Goal: Information Seeking & Learning: Learn about a topic

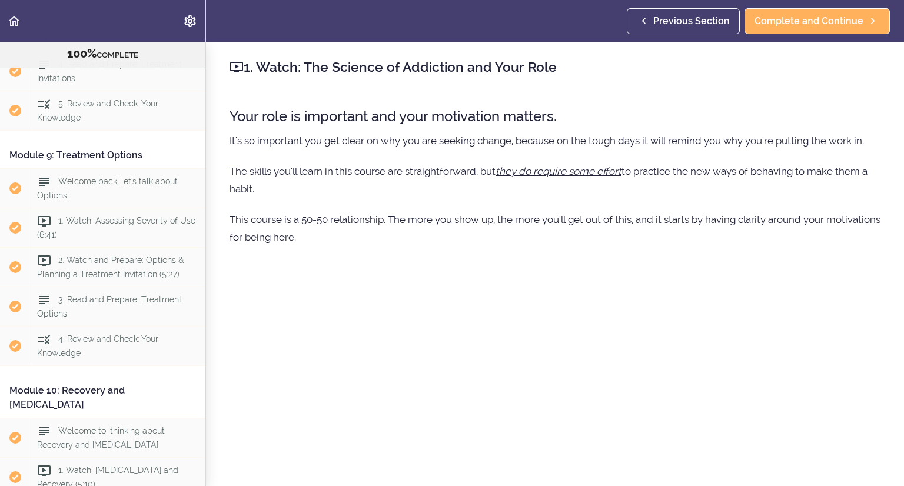
scroll to position [2136, 0]
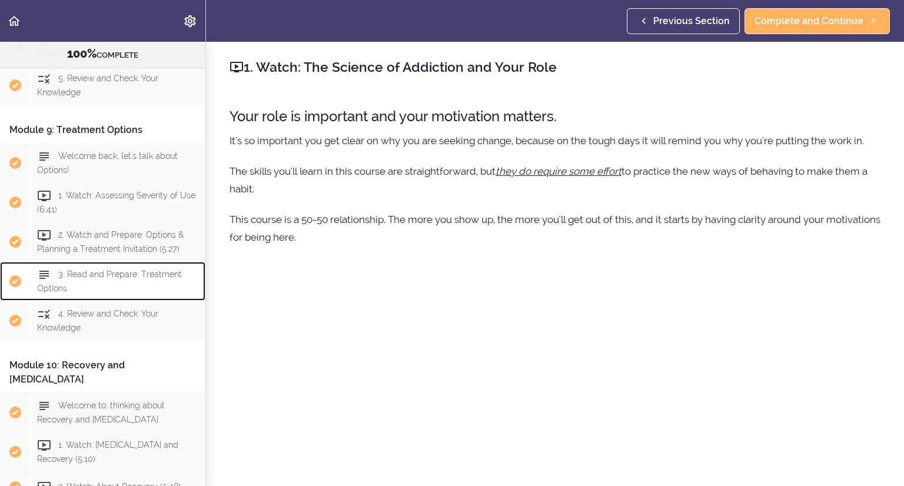
click at [131, 292] on span "3. Read and Prepare: Treatment Options" at bounding box center [109, 280] width 145 height 23
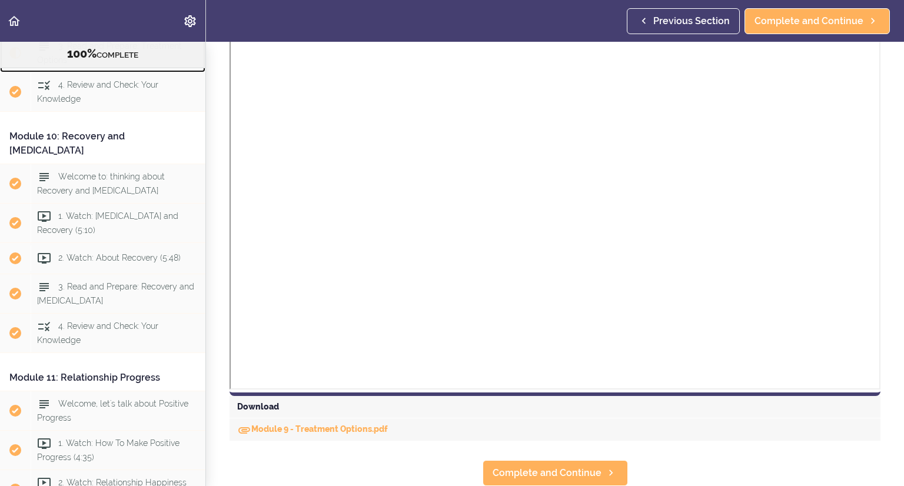
scroll to position [688, 0]
click at [328, 424] on link "Module 9 - Treatment Options.pdf" at bounding box center [312, 428] width 151 height 9
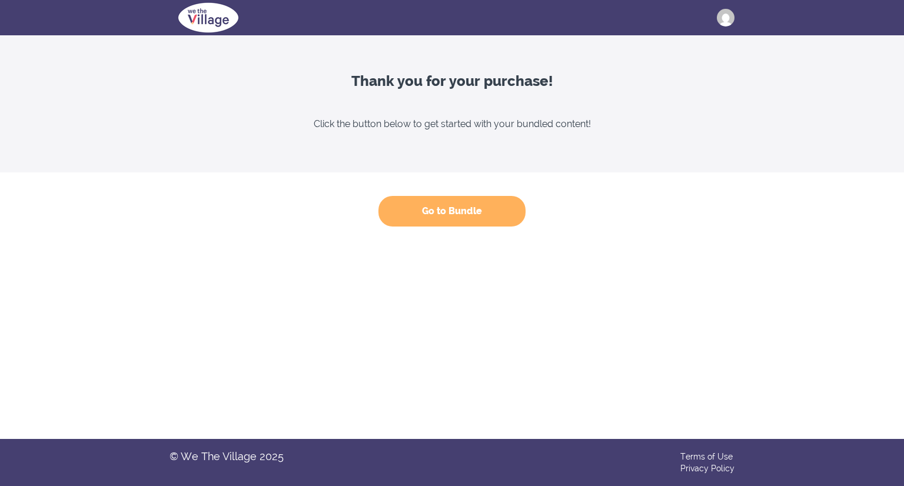
click at [434, 212] on button "Go to Bundle" at bounding box center [451, 211] width 147 height 31
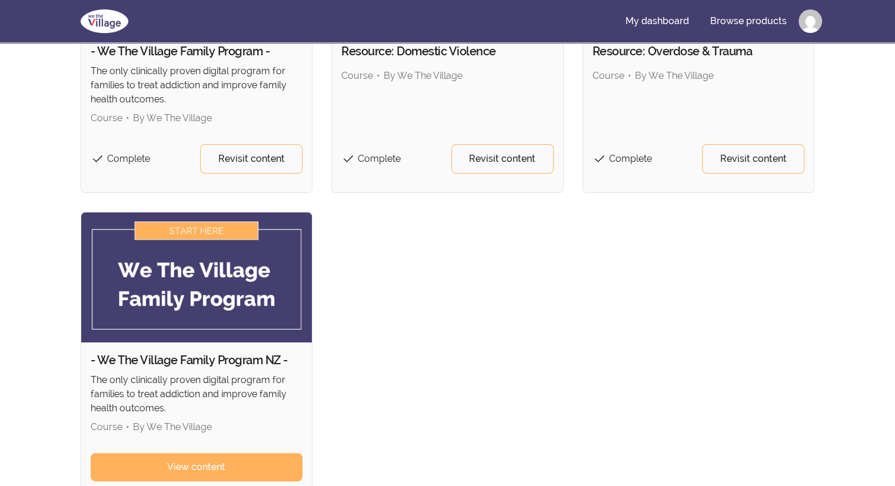
scroll to position [294, 0]
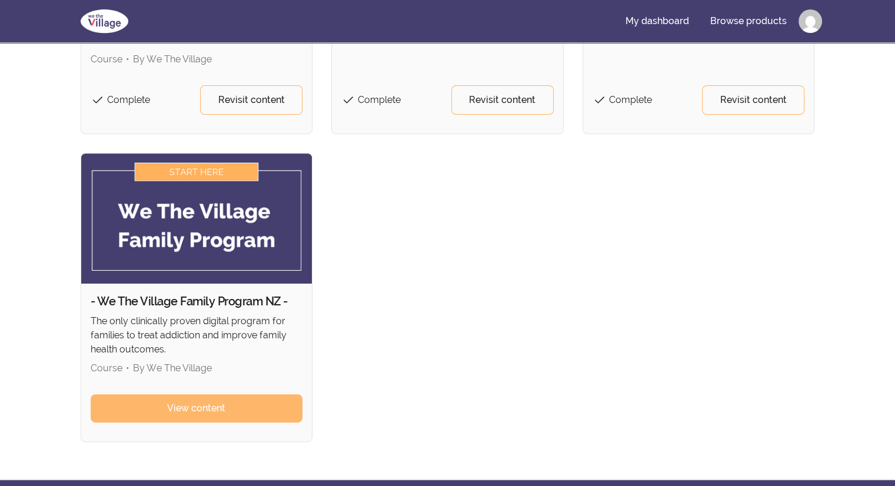
click at [188, 402] on span "View content" at bounding box center [196, 408] width 58 height 14
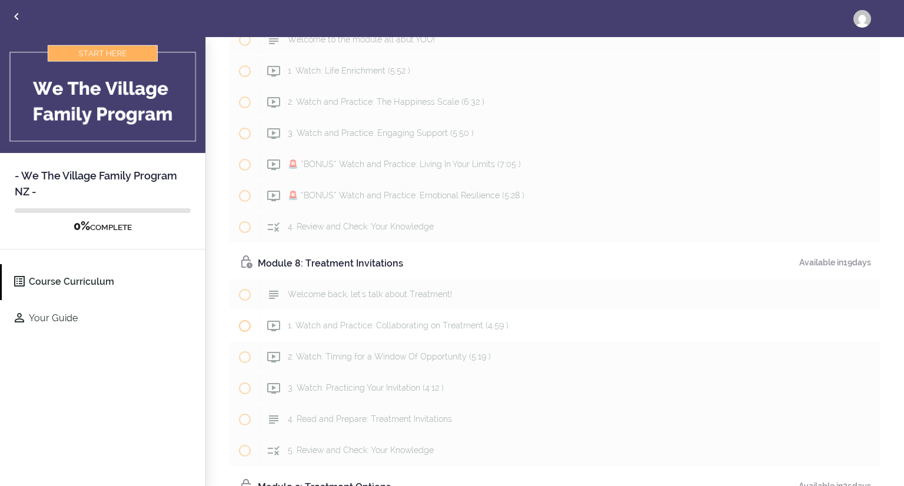
scroll to position [1471, 0]
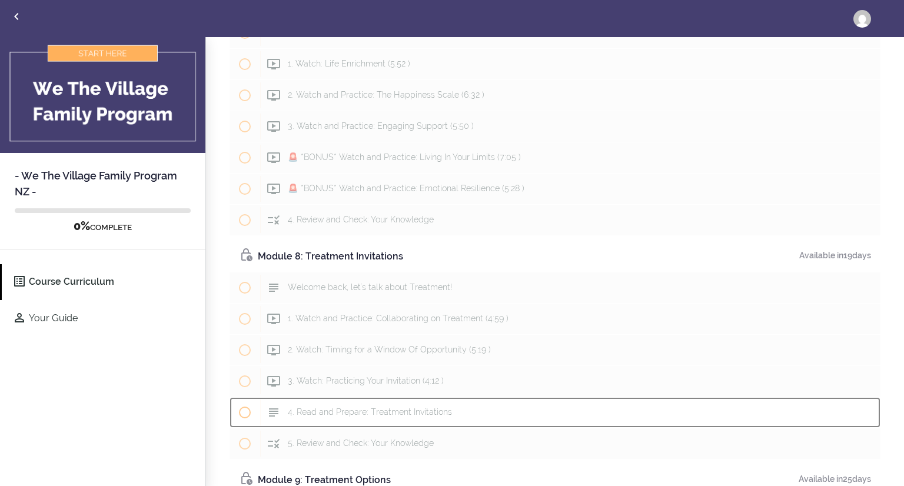
click at [332, 407] on span "4. Read and Prepare: Treatment Invitations" at bounding box center [370, 411] width 164 height 9
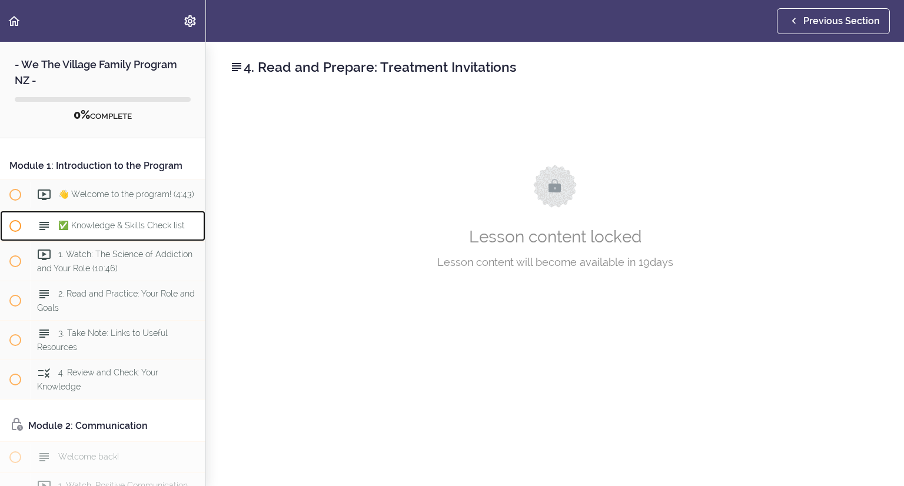
click at [131, 230] on span "✅ Knowledge & Skills Check list" at bounding box center [121, 225] width 127 height 9
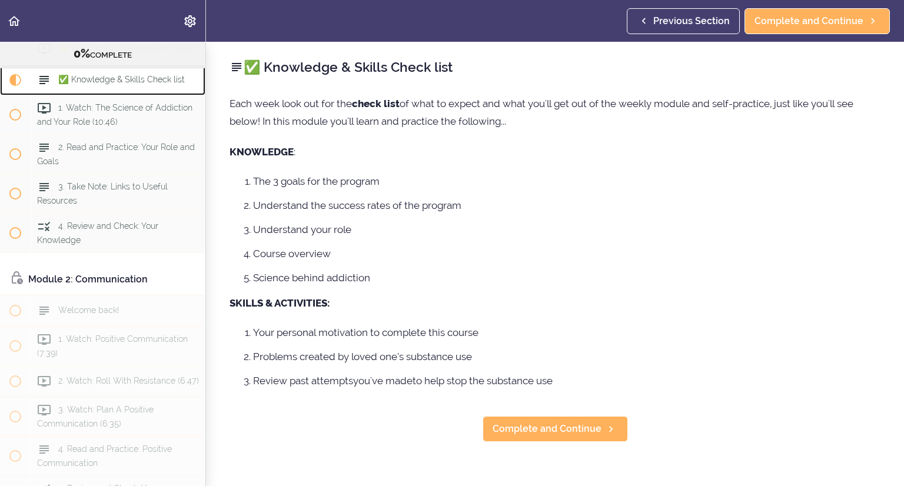
scroll to position [133, 0]
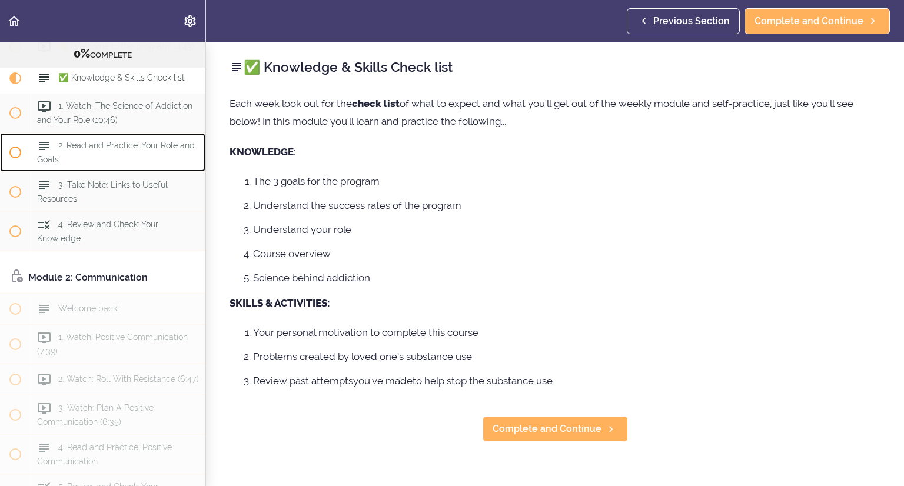
click at [101, 152] on span "2. Read and Practice: Your Role and Goals" at bounding box center [116, 152] width 158 height 23
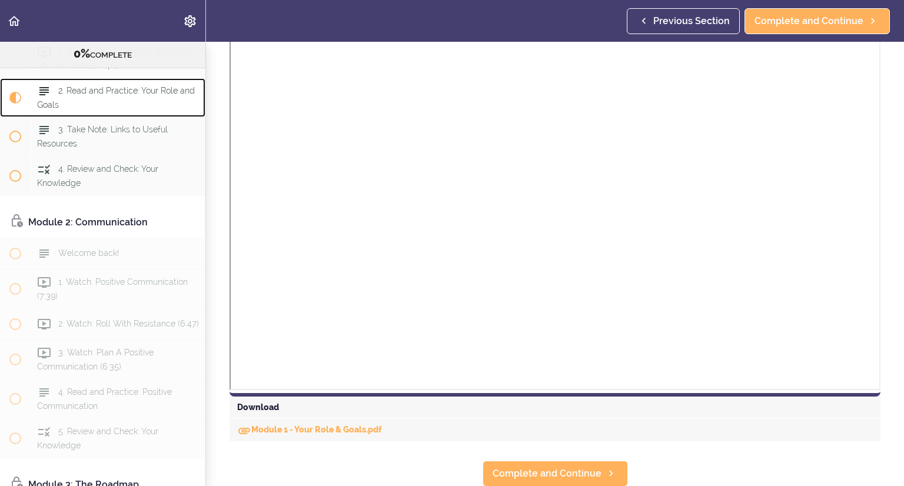
scroll to position [671, 0]
